Goal: Transaction & Acquisition: Book appointment/travel/reservation

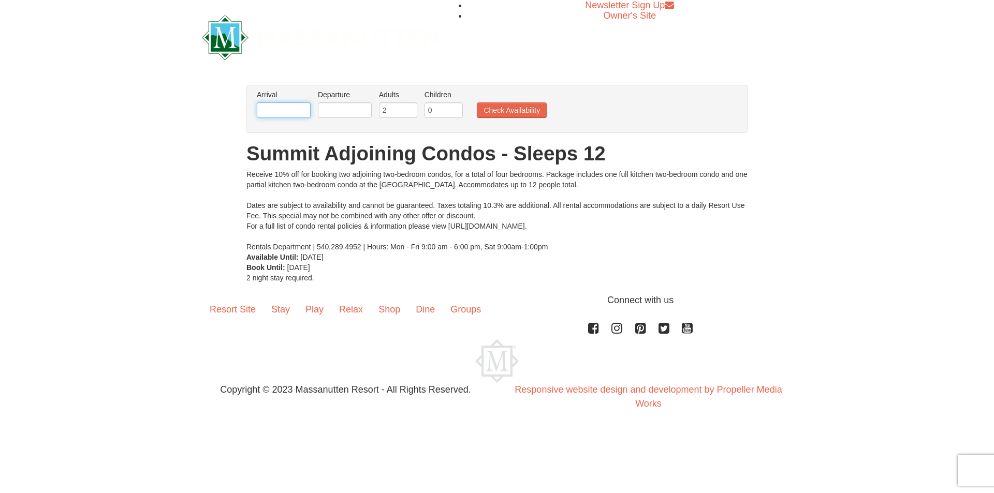
click at [292, 111] on input "text" at bounding box center [284, 110] width 54 height 16
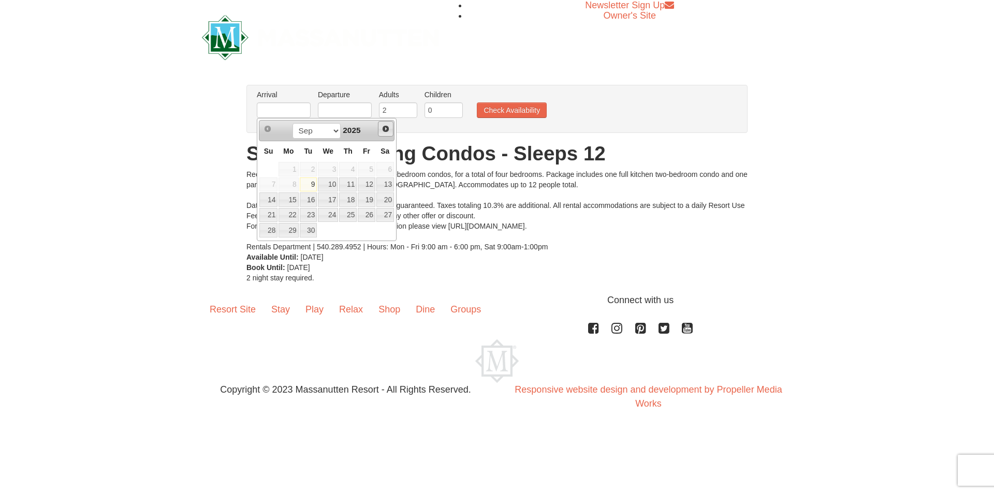
click at [381, 127] on link "Next" at bounding box center [386, 129] width 16 height 16
click at [385, 127] on span "Next" at bounding box center [386, 129] width 8 height 8
click at [368, 213] on link "26" at bounding box center [367, 215] width 18 height 14
type input "12/26/2025"
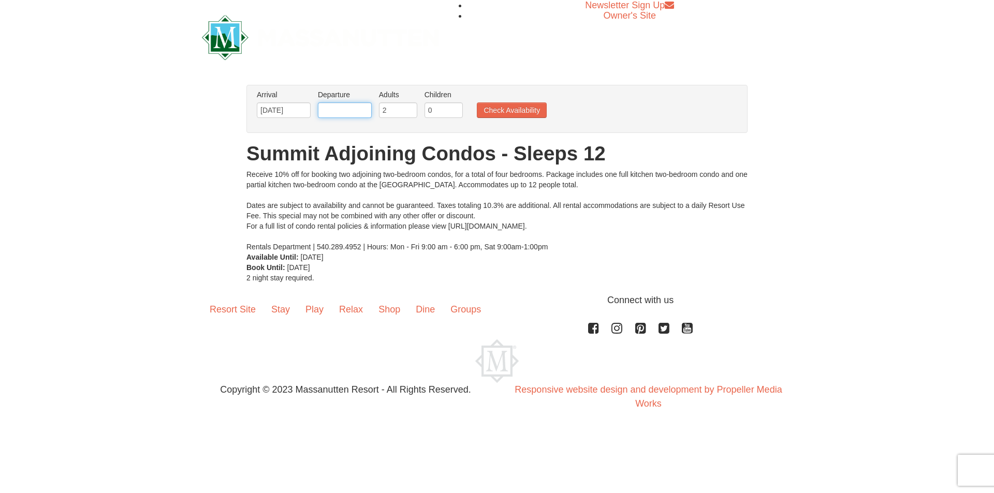
click at [358, 110] on input "text" at bounding box center [345, 110] width 54 height 16
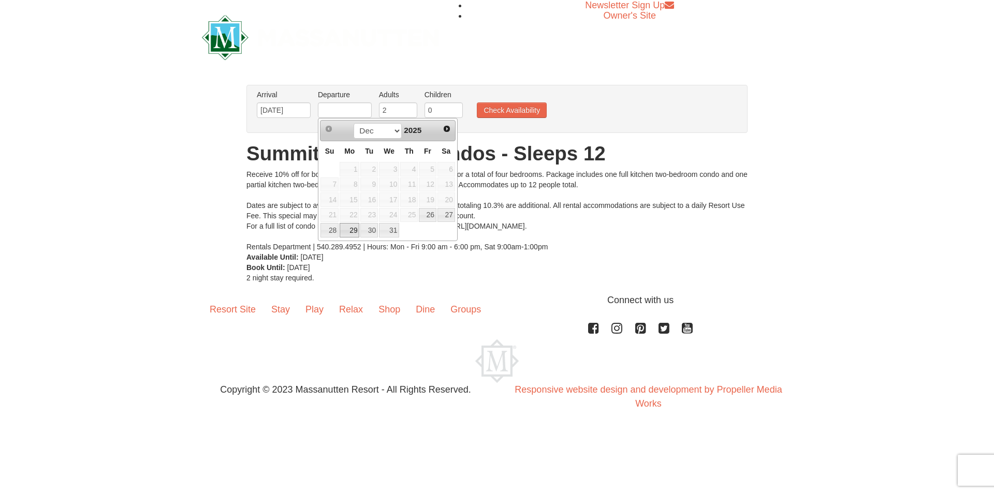
click at [348, 231] on link "29" at bounding box center [350, 230] width 20 height 14
type input "12/29/2025"
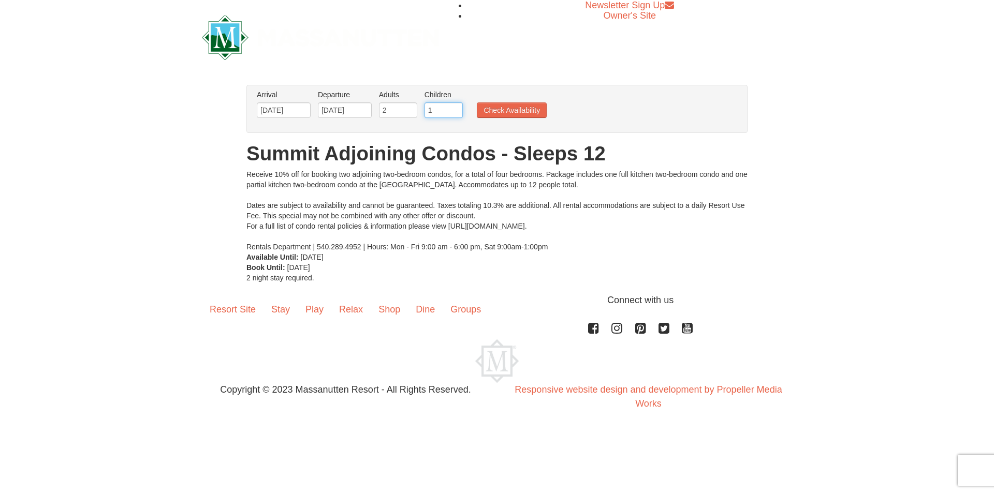
click at [457, 106] on input "1" at bounding box center [443, 110] width 38 height 16
type input "2"
click at [457, 106] on input "2" at bounding box center [443, 110] width 38 height 16
click at [533, 111] on button "Check Availability" at bounding box center [512, 110] width 70 height 16
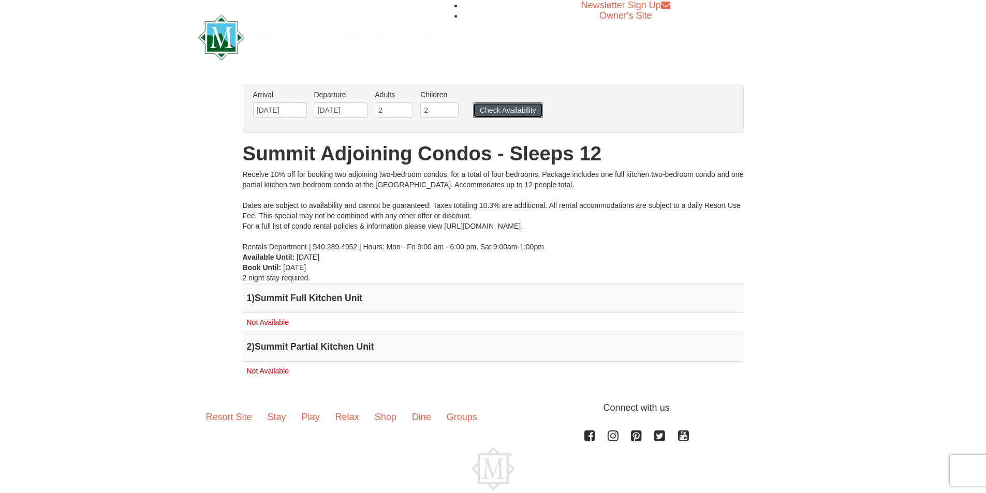
click at [525, 115] on button "Check Availability" at bounding box center [508, 110] width 70 height 16
click at [406, 108] on input "3" at bounding box center [394, 110] width 38 height 16
click at [406, 108] on input "4" at bounding box center [394, 110] width 38 height 16
click at [406, 108] on input "5" at bounding box center [394, 110] width 38 height 16
click at [406, 108] on input "6" at bounding box center [394, 110] width 38 height 16
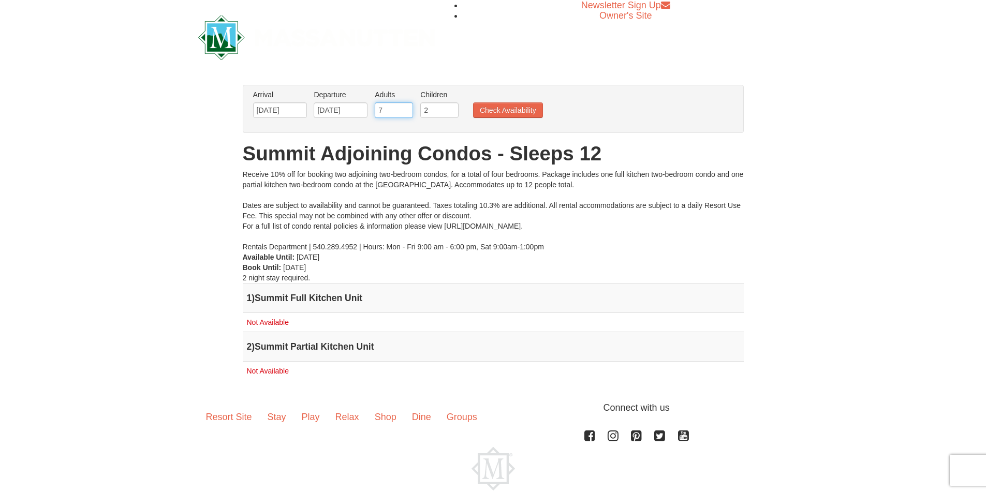
type input "7"
click at [405, 107] on input "7" at bounding box center [394, 110] width 38 height 16
click at [524, 110] on button "Check Availability" at bounding box center [508, 110] width 70 height 16
click at [507, 110] on button "Check Availability" at bounding box center [508, 110] width 70 height 16
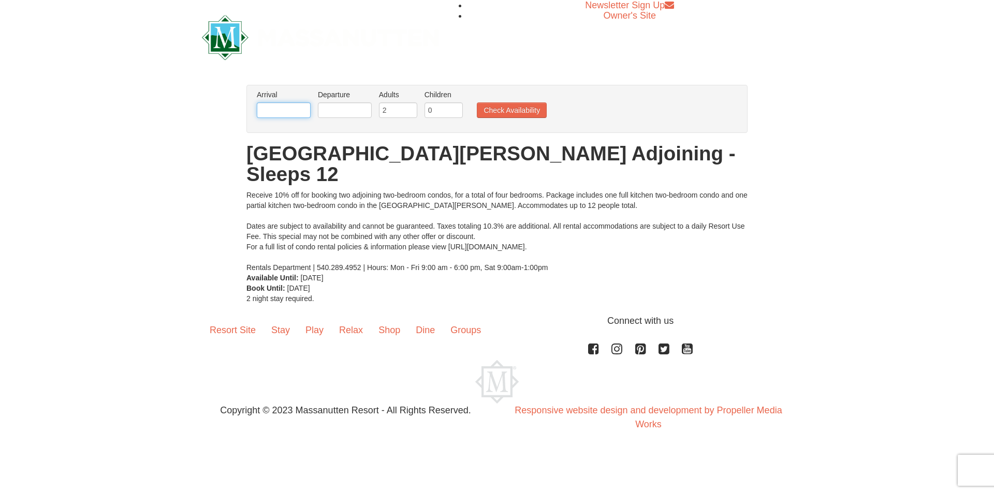
click at [296, 108] on input "text" at bounding box center [284, 110] width 54 height 16
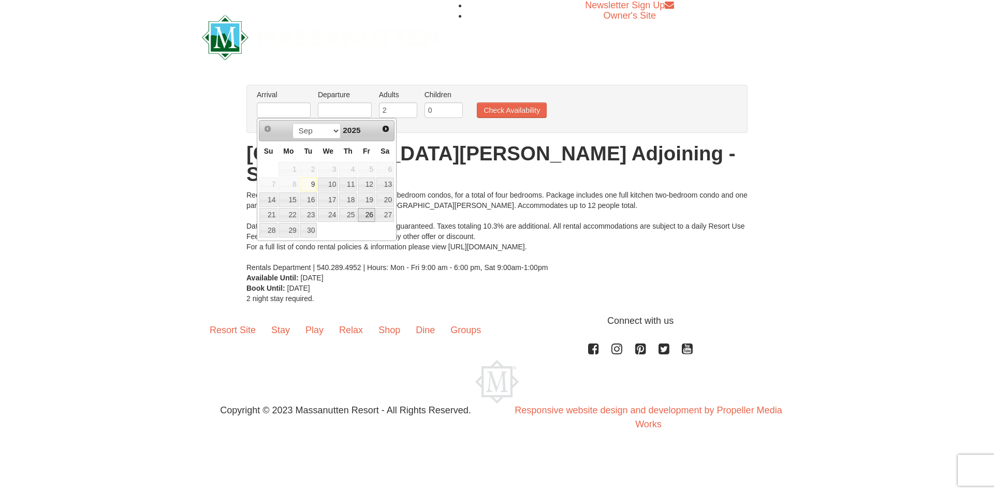
click at [364, 212] on link "26" at bounding box center [367, 215] width 18 height 14
type input "[DATE]"
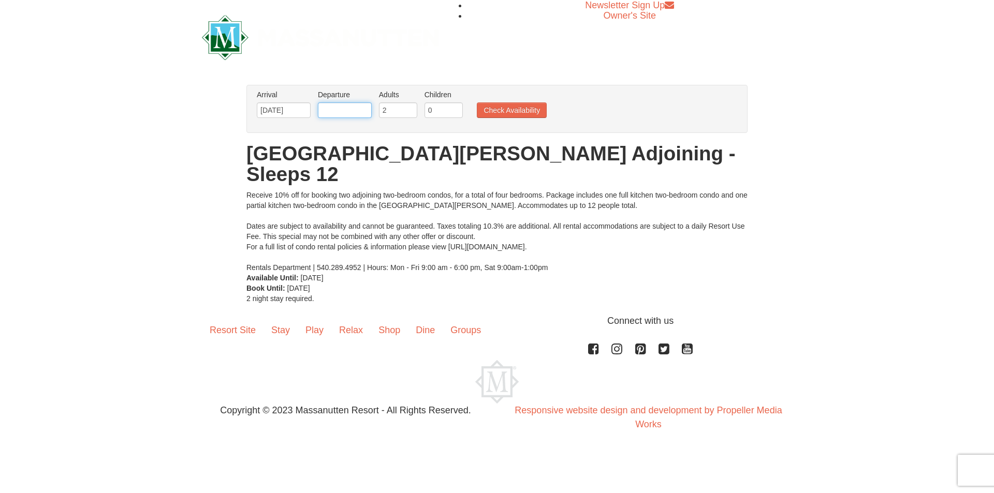
click at [354, 107] on input "text" at bounding box center [345, 110] width 54 height 16
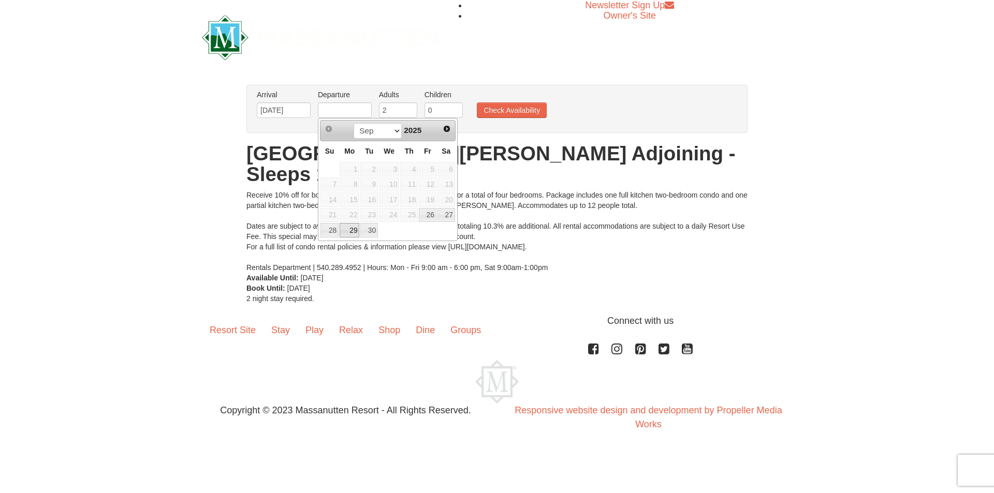
click at [346, 229] on link "29" at bounding box center [350, 230] width 20 height 14
type input "[DATE]"
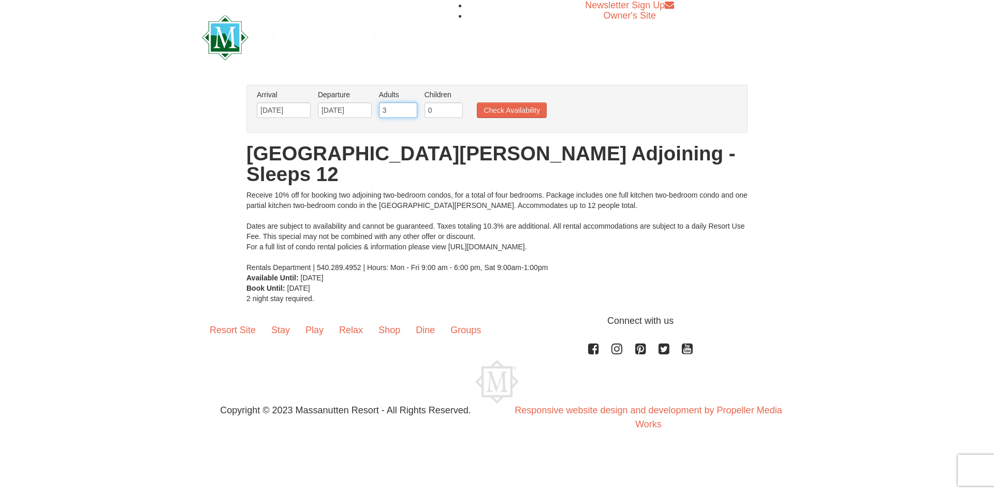
click at [409, 105] on input "3" at bounding box center [398, 110] width 38 height 16
click at [409, 105] on input "4" at bounding box center [398, 110] width 38 height 16
click at [408, 108] on input "5" at bounding box center [398, 110] width 38 height 16
type input "6"
click at [408, 108] on input "6" at bounding box center [398, 110] width 38 height 16
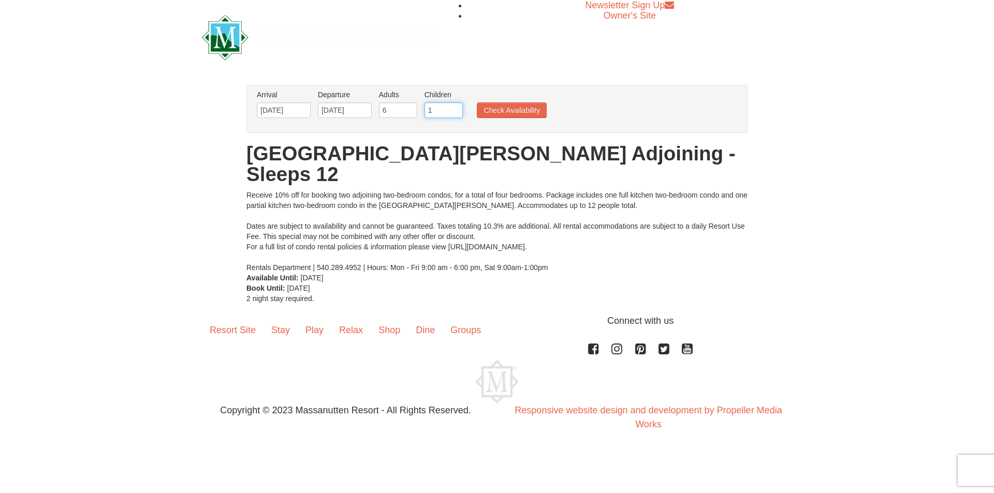
click at [457, 109] on input "1" at bounding box center [443, 110] width 38 height 16
type input "2"
click at [457, 109] on input "2" at bounding box center [443, 110] width 38 height 16
click at [519, 111] on button "Check Availability" at bounding box center [512, 110] width 70 height 16
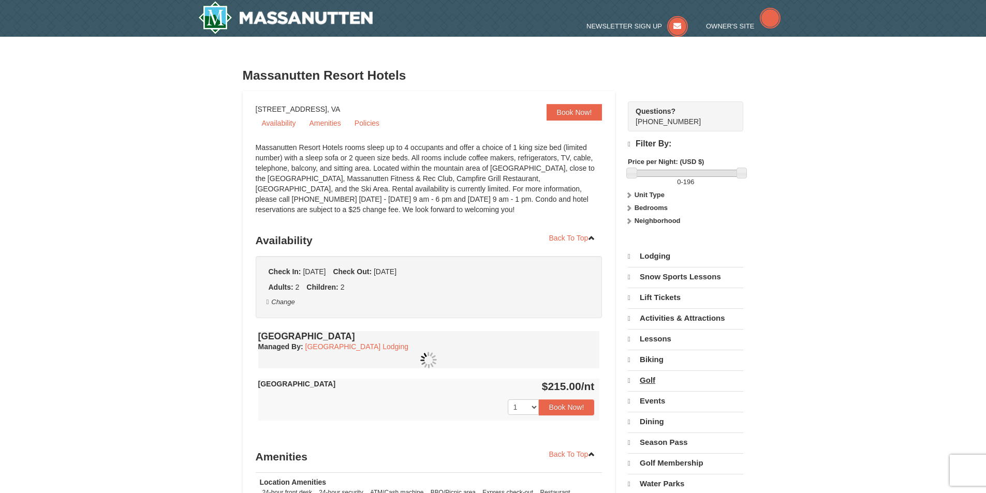
select select "9"
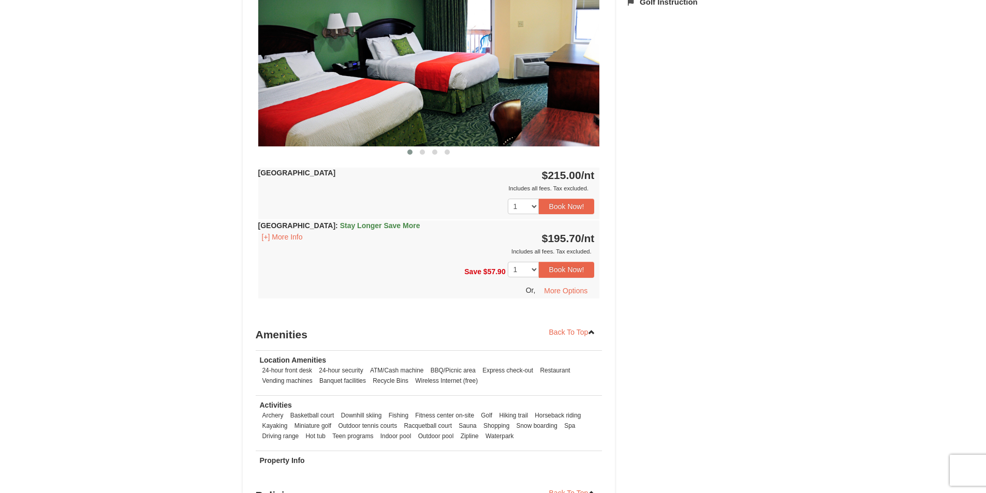
scroll to position [466, 0]
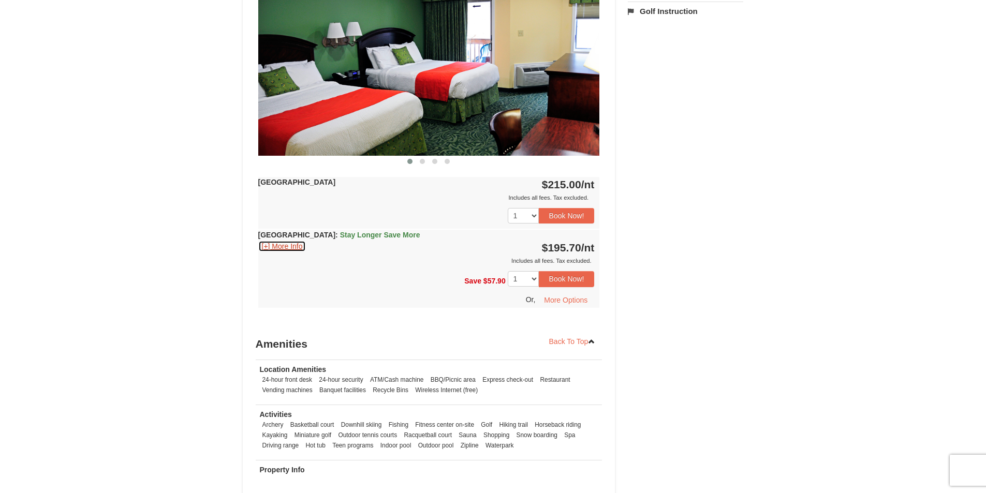
click at [273, 244] on button "[+] More Info" at bounding box center [282, 246] width 48 height 11
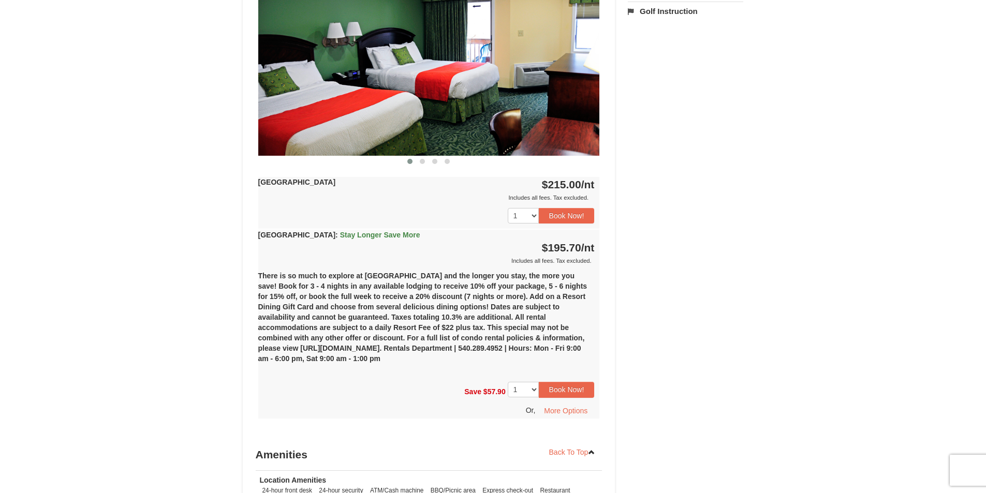
click at [419, 257] on div "Includes all fees. Tax excluded." at bounding box center [426, 261] width 336 height 10
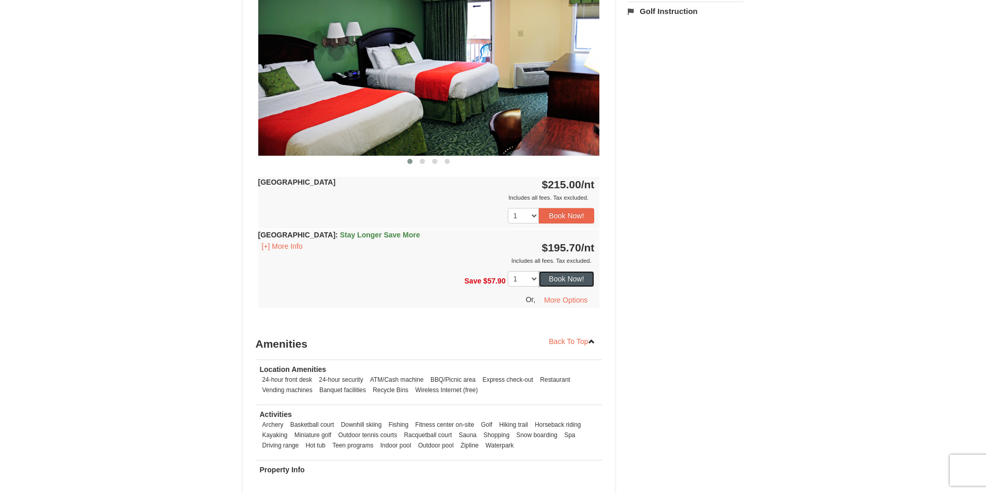
click at [571, 276] on button "Book Now!" at bounding box center [567, 279] width 56 height 16
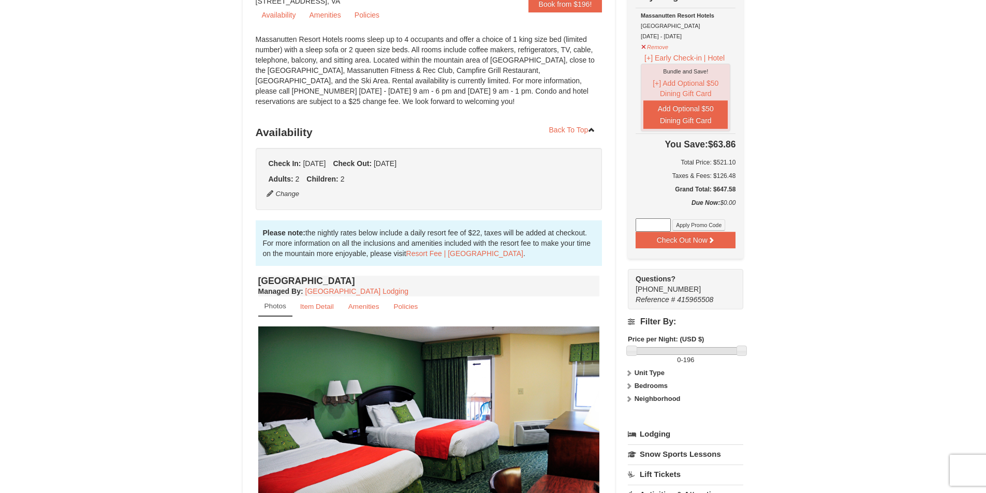
scroll to position [0, 0]
